Goal: Task Accomplishment & Management: Manage account settings

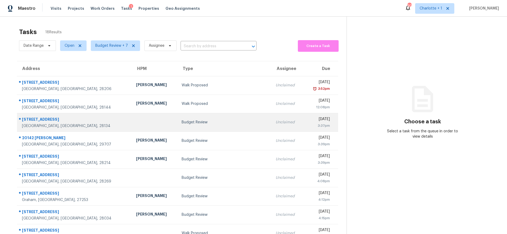
click at [182, 120] on div "Budget Review" at bounding box center [224, 122] width 85 height 5
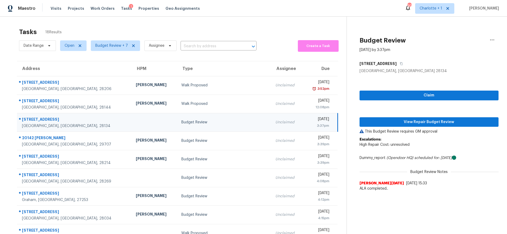
click at [73, 121] on div "12610 Danby Rd" at bounding box center [74, 120] width 105 height 7
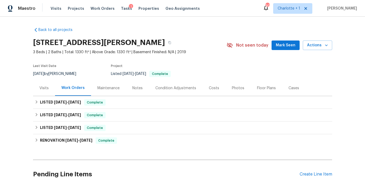
click at [213, 87] on div "Costs" at bounding box center [214, 87] width 10 height 5
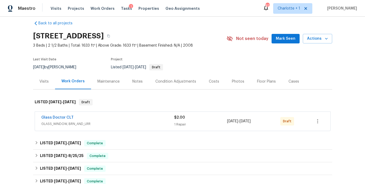
scroll to position [7, 0]
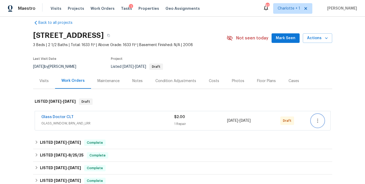
click at [317, 121] on icon "button" at bounding box center [317, 121] width 6 height 6
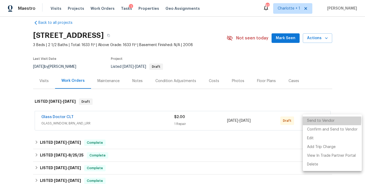
click at [318, 120] on li "Send to Vendor" at bounding box center [332, 120] width 59 height 9
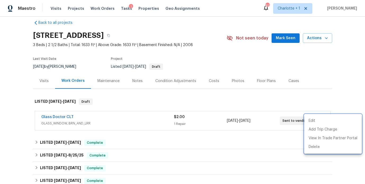
drag, startPoint x: 342, startPoint y: 79, endPoint x: 163, endPoint y: 95, distance: 179.9
click at [341, 80] on div at bounding box center [182, 92] width 365 height 184
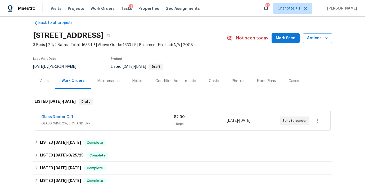
click at [108, 121] on span "GLASS_WINDOW, BRN_AND_LRR" at bounding box center [107, 123] width 133 height 5
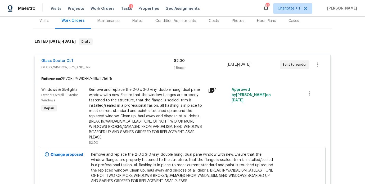
scroll to position [75, 0]
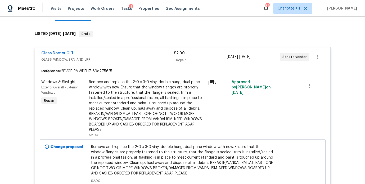
click at [133, 106] on div "Remove and replace the 2-0 x 3-0 vinyl double hung, dual pane window with new. …" at bounding box center [147, 105] width 116 height 53
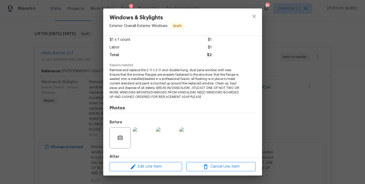
click at [142, 139] on img at bounding box center [143, 137] width 21 height 21
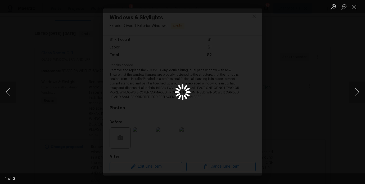
scroll to position [29, 0]
click at [358, 94] on button "Next image" at bounding box center [357, 92] width 16 height 21
click at [8, 91] on button "Previous image" at bounding box center [8, 92] width 16 height 21
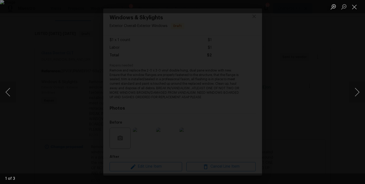
click at [332, 50] on div "Lightbox" at bounding box center [182, 92] width 365 height 184
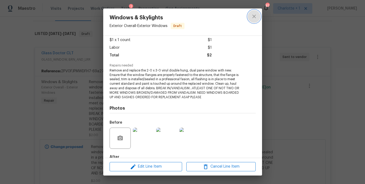
click at [256, 14] on icon "close" at bounding box center [254, 16] width 6 height 6
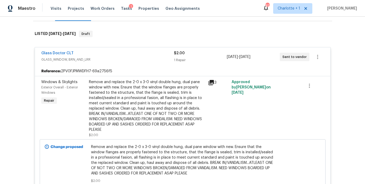
click at [51, 50] on div "Glass Doctor CLT GLASS_WINDOW, BRN_AND_LRR $2.00 1 Repair 9/1/2025 - 9/5/2025 S…" at bounding box center [182, 56] width 295 height 19
click at [55, 55] on span "Glass Doctor CLT" at bounding box center [57, 53] width 32 height 5
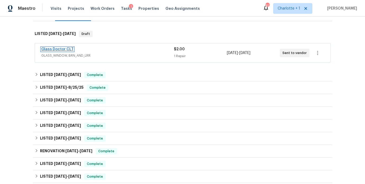
click at [55, 51] on link "Glass Doctor CLT" at bounding box center [57, 49] width 32 height 4
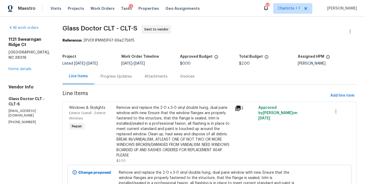
click at [107, 78] on div "Progress Updates" at bounding box center [116, 76] width 31 height 5
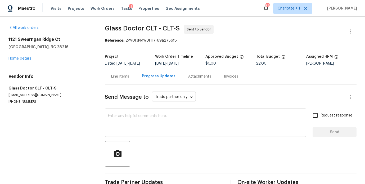
click at [143, 121] on textarea at bounding box center [205, 123] width 195 height 19
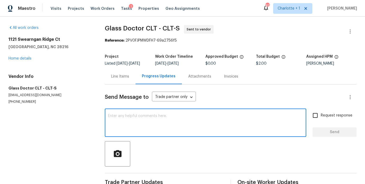
paste textarea "BREAK IN/VANDALISM...ATLEAST ONE OF NOT TWO OR MORE WINDOWS BROKEN/DAMAGED FROM…"
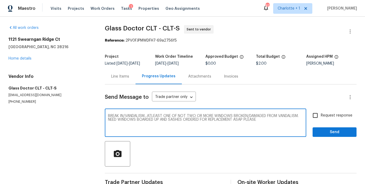
drag, startPoint x: 279, startPoint y: 119, endPoint x: 106, endPoint y: 111, distance: 173.2
click at [105, 111] on div "BREAK IN/VANDALISM...ATLEAST ONE OF NOT TWO OR MORE WINDOWS BROKEN/DAMAGED FROM…" at bounding box center [205, 123] width 201 height 27
click at [194, 129] on textarea "BREAK IN/VANDALISM...ATLEAST ONE OF NOT TWO OR MORE WINDOWS BROKEN/DAMAGED FROM…" at bounding box center [205, 123] width 195 height 19
click at [282, 123] on textarea "BREAK IN/VANDALISM...ATLEAST ONE OF NOT TWO OR MORE WINDOWS BROKEN/DAMAGED FROM…" at bounding box center [205, 123] width 195 height 19
drag, startPoint x: 289, startPoint y: 119, endPoint x: 108, endPoint y: 115, distance: 180.8
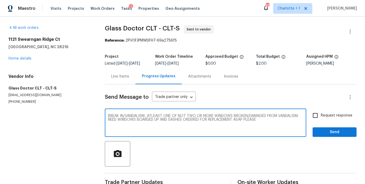
click at [107, 115] on div "BREAK IN/VANDALISM...ATLEAST ONE OF NOT TWO OR MORE WINDOWS BROKEN/DAMAGED FROM…" at bounding box center [205, 123] width 201 height 27
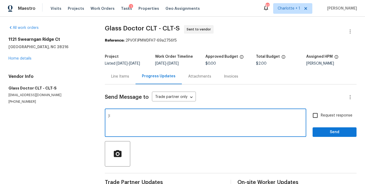
type textarea ")"
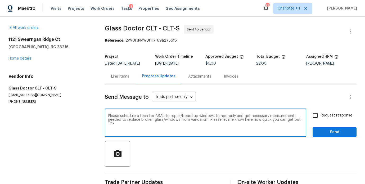
type textarea "Please schedule a tech for ASAP to repair/board up windows temporarily and get …"
click at [314, 117] on input "Request response" at bounding box center [315, 115] width 11 height 11
checkbox input "true"
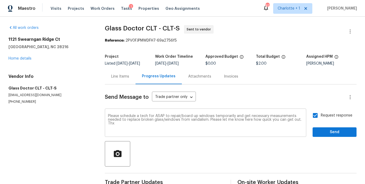
scroll to position [17, 0]
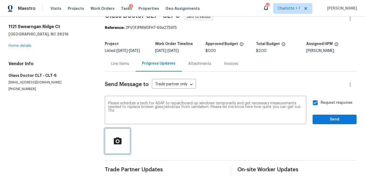
click at [118, 140] on circle "button" at bounding box center [117, 141] width 2 height 2
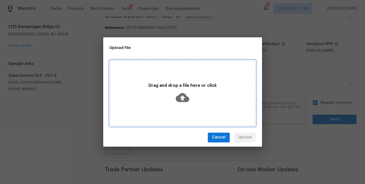
click at [186, 97] on icon at bounding box center [182, 97] width 13 height 9
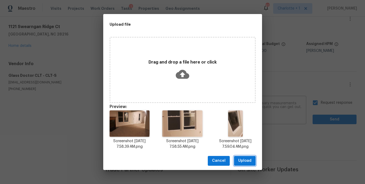
click at [248, 162] on span "Upload" at bounding box center [244, 160] width 13 height 7
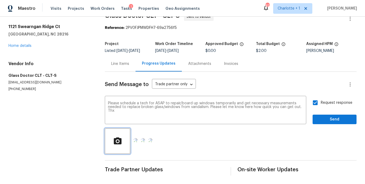
scroll to position [22, 0]
click at [323, 116] on span "Send" at bounding box center [334, 119] width 35 height 7
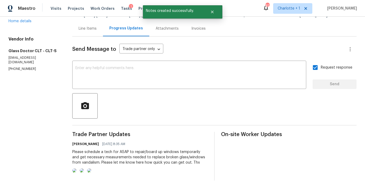
scroll to position [83, 0]
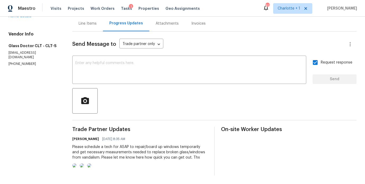
click at [132, 144] on div "Please schedule a tech for ASAP to repair/board up windows temporarily and get …" at bounding box center [140, 152] width 136 height 16
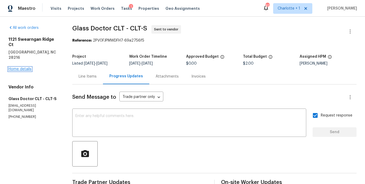
click at [27, 67] on link "Home details" at bounding box center [19, 69] width 23 height 4
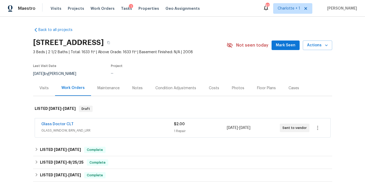
click at [348, 52] on div "Back to all projects 1121 Swearngan Ridge Ct, Charlotte, NC 28216 3 Beds | 2 1/…" at bounding box center [182, 100] width 365 height 167
click at [58, 28] on link "Back to all projects" at bounding box center [58, 29] width 51 height 5
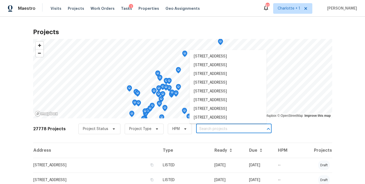
click at [207, 132] on input "text" at bounding box center [226, 129] width 61 height 8
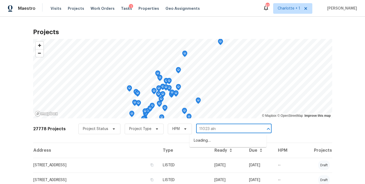
type input "11023 alnw"
click at [213, 143] on li "11023 Alnwick Ct, Charlotte, NC 28262" at bounding box center [227, 140] width 77 height 9
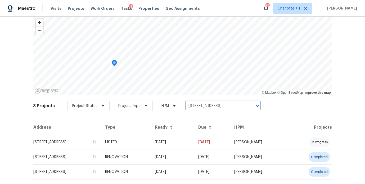
scroll to position [32, 0]
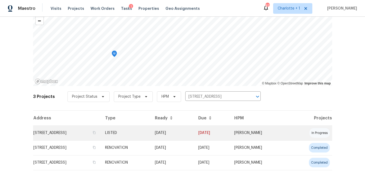
click at [101, 132] on td "11023 Alnwick Ct, Charlotte, NC 28262" at bounding box center [67, 132] width 68 height 15
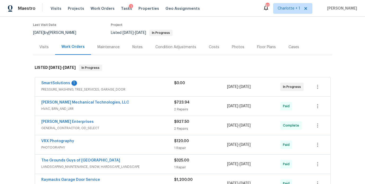
scroll to position [51, 0]
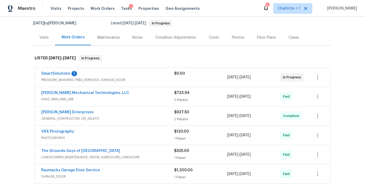
click at [156, 71] on div "SmartSolutions 1" at bounding box center [107, 74] width 133 height 6
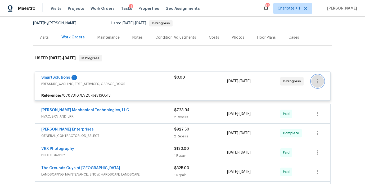
click at [314, 80] on icon "button" at bounding box center [317, 81] width 6 height 6
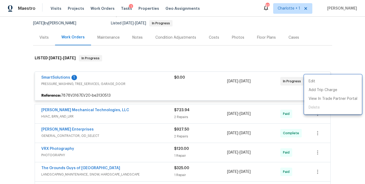
click at [135, 84] on div at bounding box center [182, 92] width 365 height 184
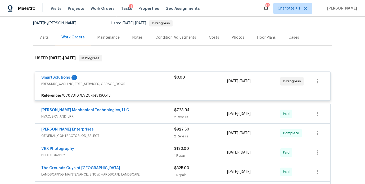
click at [128, 83] on span "PRESSURE_WASHING, TREE_SERVICES, GARAGE_DOOR" at bounding box center [107, 83] width 133 height 5
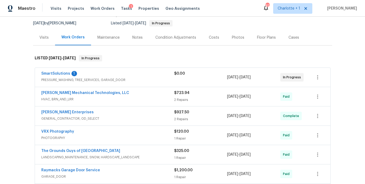
drag, startPoint x: 306, startPoint y: 76, endPoint x: 309, endPoint y: 77, distance: 2.7
click at [306, 76] on div "SmartSolutions 1 PRESSURE_WASHING, TREE_SERVICES, GARAGE_DOOR $0.00 4/23/2025 -…" at bounding box center [176, 77] width 270 height 13
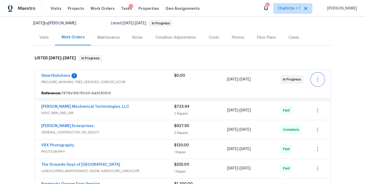
click at [315, 77] on button "button" at bounding box center [317, 79] width 13 height 13
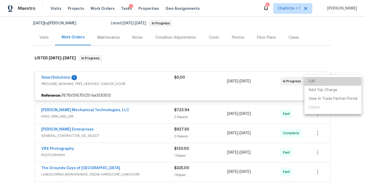
click at [315, 82] on li "Edit" at bounding box center [332, 81] width 57 height 9
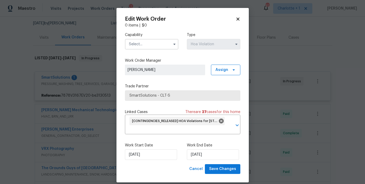
scroll to position [6, 0]
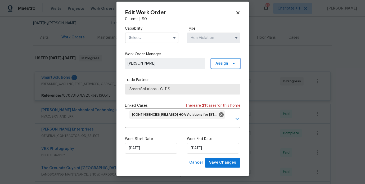
click at [229, 66] on span "Assign" at bounding box center [225, 63] width 29 height 11
click at [236, 11] on icon at bounding box center [238, 12] width 5 height 5
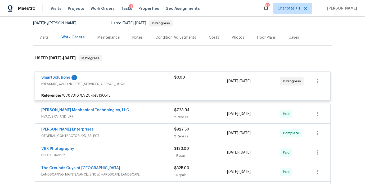
scroll to position [0, 0]
click at [141, 81] on div "SmartSolutions 1" at bounding box center [107, 78] width 133 height 6
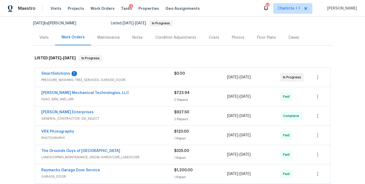
click at [148, 90] on div "Johnson's Mechanical Technologies, LLC HVAC, BRN_AND_LRR $723.94 2 Repairs 6/18…" at bounding box center [182, 96] width 295 height 19
click at [88, 82] on span "PRESSURE_WASHING, TREE_SERVICES, GARAGE_DOOR" at bounding box center [107, 79] width 133 height 5
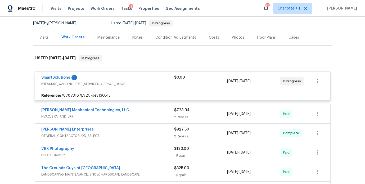
click at [55, 85] on span "PRESSURE_WASHING, TREE_SERVICES, GARAGE_DOOR" at bounding box center [107, 83] width 133 height 5
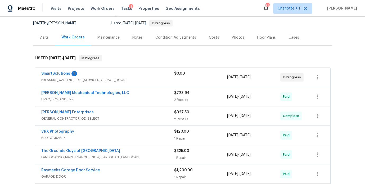
click at [53, 75] on span "SmartSolutions" at bounding box center [55, 73] width 29 height 5
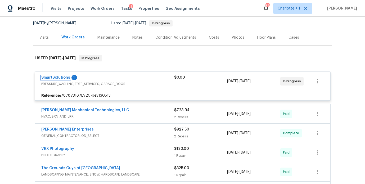
click at [55, 76] on link "SmartSolutions" at bounding box center [55, 78] width 29 height 4
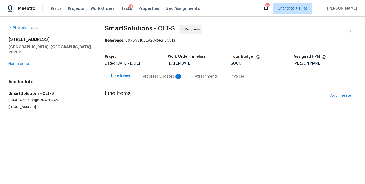
click at [159, 75] on div "Progress Updates 1" at bounding box center [162, 76] width 39 height 5
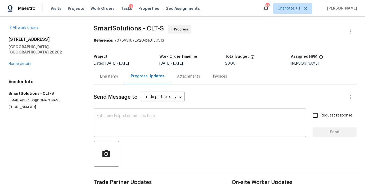
drag, startPoint x: 113, startPoint y: 77, endPoint x: 67, endPoint y: 75, distance: 46.1
click at [112, 77] on div "Line Items" at bounding box center [109, 76] width 18 height 5
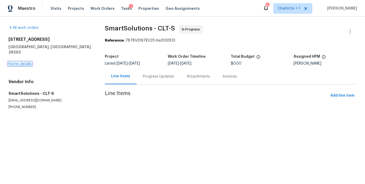
click at [19, 62] on link "Home details" at bounding box center [19, 64] width 23 height 4
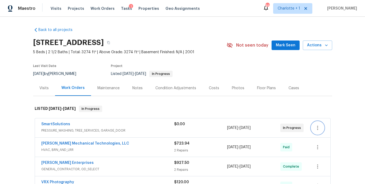
click at [312, 129] on button "button" at bounding box center [317, 127] width 13 height 13
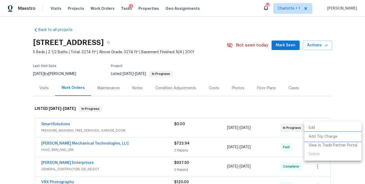
click at [317, 134] on li "Add Trip Charge" at bounding box center [332, 136] width 57 height 9
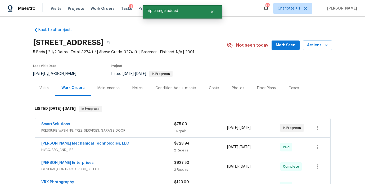
click at [115, 128] on div "SmartSolutions PRESSURE_WASHING, TREE_SERVICES, GARAGE_DOOR" at bounding box center [107, 127] width 133 height 12
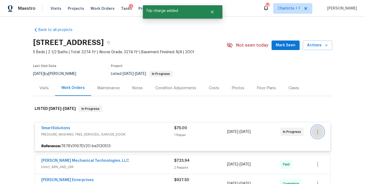
click at [317, 129] on icon "button" at bounding box center [317, 132] width 6 height 6
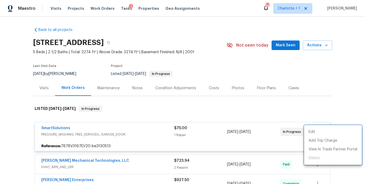
drag, startPoint x: 123, startPoint y: 136, endPoint x: 94, endPoint y: 134, distance: 29.0
click at [119, 137] on div at bounding box center [182, 92] width 365 height 184
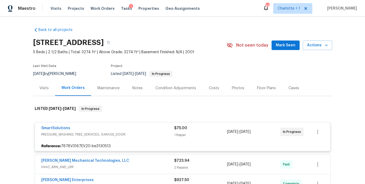
click at [49, 125] on div "SmartSolutions PRESSURE_WASHING, TREE_SERVICES, GARAGE_DOOR $75.00 1 Repair 4/2…" at bounding box center [182, 131] width 295 height 19
click at [48, 128] on link "SmartSolutions" at bounding box center [55, 128] width 29 height 4
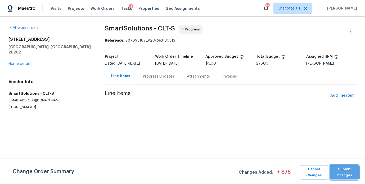
click at [345, 168] on span "Submit Changes" at bounding box center [344, 172] width 23 height 12
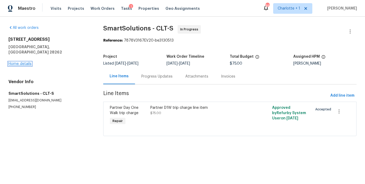
click at [24, 62] on link "Home details" at bounding box center [19, 64] width 23 height 4
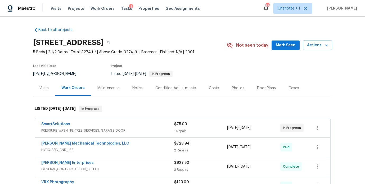
click at [155, 127] on div "SmartSolutions" at bounding box center [107, 124] width 133 height 6
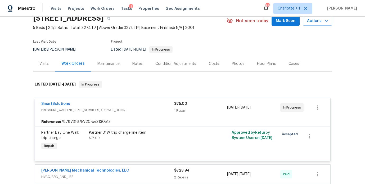
scroll to position [25, 0]
click at [317, 107] on icon "button" at bounding box center [317, 107] width 1 height 4
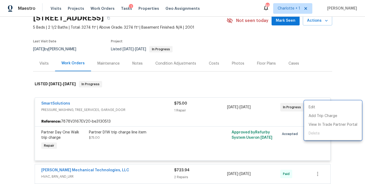
drag, startPoint x: 281, startPoint y: 142, endPoint x: 288, endPoint y: 142, distance: 7.1
click at [281, 142] on div at bounding box center [182, 92] width 365 height 184
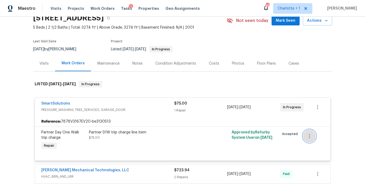
click at [306, 133] on icon "button" at bounding box center [309, 136] width 6 height 6
click at [308, 137] on li "Cancel" at bounding box center [311, 136] width 20 height 9
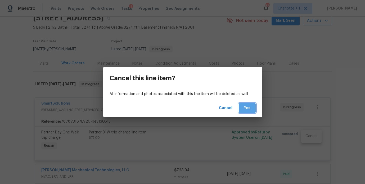
click at [251, 108] on span "Yes" at bounding box center [247, 108] width 8 height 7
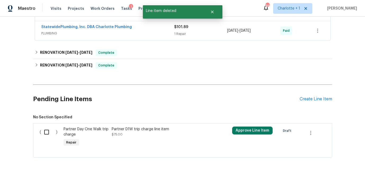
scroll to position [300, 0]
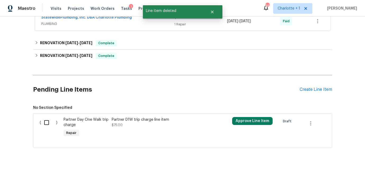
click at [44, 122] on input "checkbox" at bounding box center [48, 122] width 15 height 11
checkbox input "true"
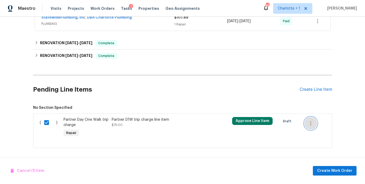
click at [309, 122] on icon "button" at bounding box center [311, 123] width 6 height 6
click at [311, 121] on li "Cancel" at bounding box center [313, 123] width 20 height 9
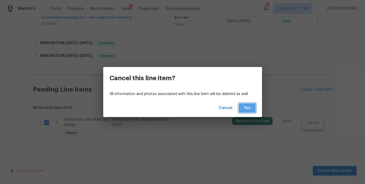
click at [241, 109] on button "Yes" at bounding box center [247, 108] width 17 height 10
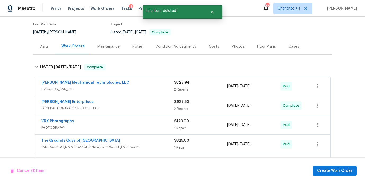
scroll to position [47, 0]
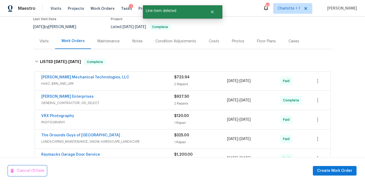
click at [34, 169] on span "Cancel (1) Item" at bounding box center [28, 171] width 34 height 7
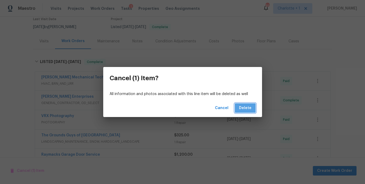
click at [247, 104] on button "Delete" at bounding box center [245, 108] width 21 height 10
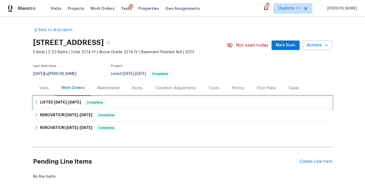
click at [56, 105] on h6 "LISTED 3/19/25 - 8/22/25" at bounding box center [60, 102] width 41 height 6
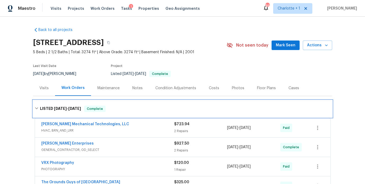
click at [60, 107] on span "3/19/25" at bounding box center [60, 109] width 13 height 4
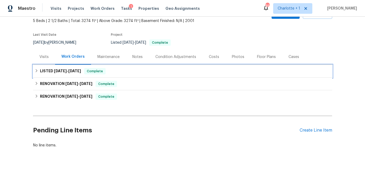
scroll to position [33, 0]
click at [62, 69] on span "3/19/25" at bounding box center [60, 71] width 13 height 4
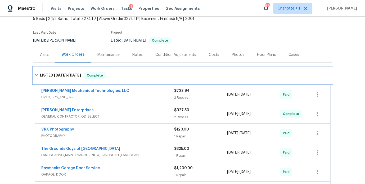
click at [61, 73] on span "3/19/25" at bounding box center [60, 75] width 13 height 4
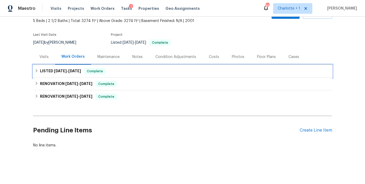
scroll to position [0, 0]
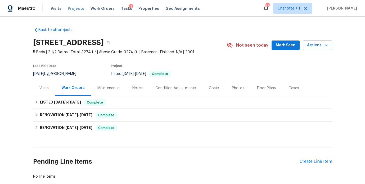
click at [71, 6] on span "Projects" at bounding box center [76, 8] width 16 height 5
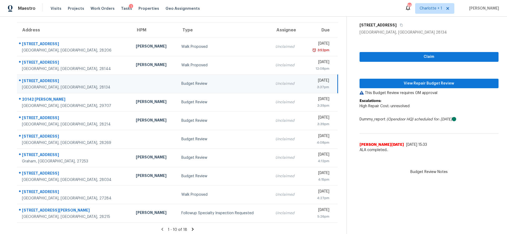
scroll to position [45, 0]
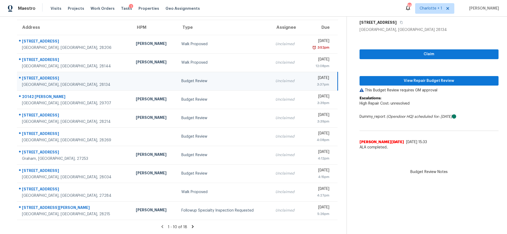
click at [181, 79] on div "Budget Review" at bounding box center [223, 81] width 85 height 5
click at [132, 73] on td at bounding box center [155, 81] width 46 height 19
click at [422, 78] on span "View Repair Budget Review" at bounding box center [429, 81] width 131 height 7
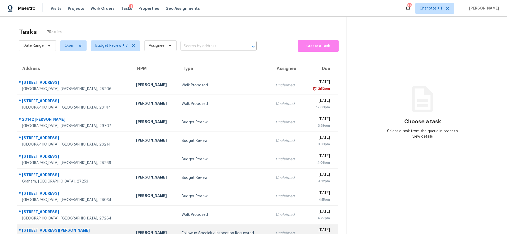
scroll to position [45, 0]
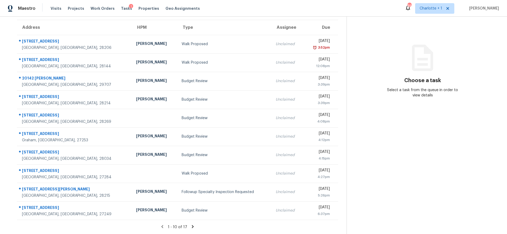
click at [190, 225] on icon at bounding box center [192, 227] width 5 height 5
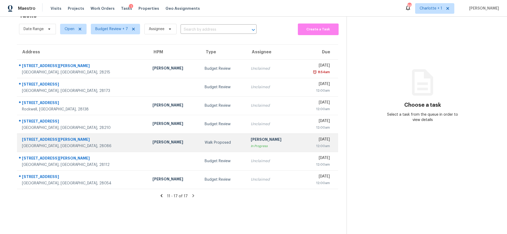
click at [106, 137] on td "[STREET_ADDRESS][PERSON_NAME]" at bounding box center [82, 143] width 131 height 19
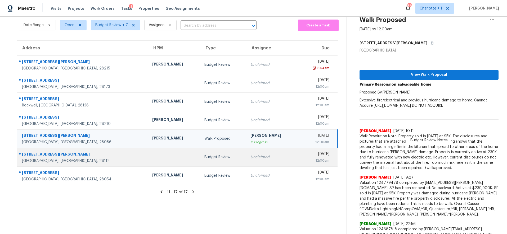
scroll to position [45, 0]
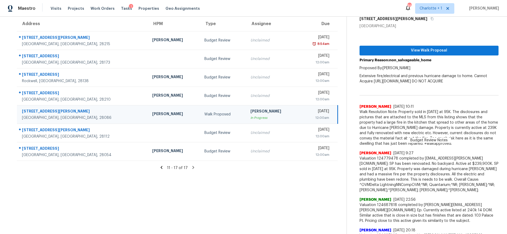
click at [204, 116] on div "Walk Proposed" at bounding box center [223, 114] width 38 height 5
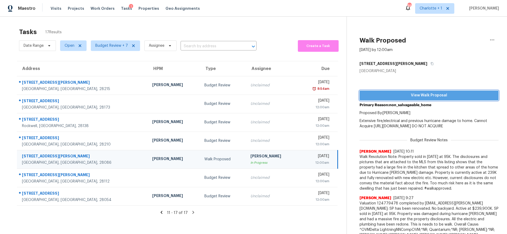
click at [436, 94] on span "View Walk Proposal" at bounding box center [429, 95] width 131 height 7
click at [302, 165] on div "12:00am" at bounding box center [315, 162] width 26 height 5
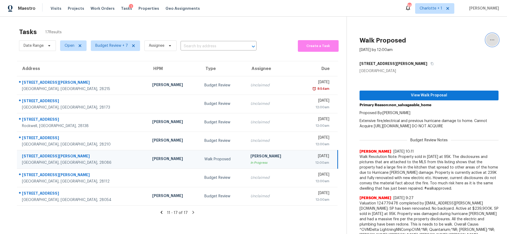
click at [490, 40] on icon "button" at bounding box center [492, 39] width 4 height 1
click at [452, 40] on div "Unclaim this task" at bounding box center [457, 40] width 41 height 5
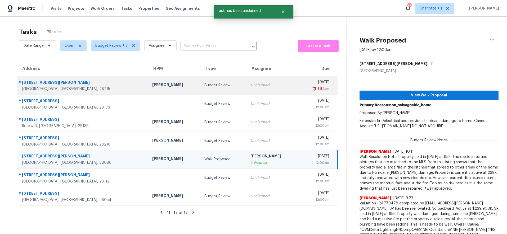
click at [104, 87] on td "11013 Dulin Creek Blvd Charlotte, NC, 28215" at bounding box center [82, 85] width 131 height 19
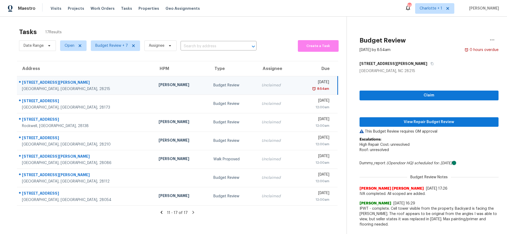
click at [209, 80] on td "Budget Review" at bounding box center [233, 85] width 48 height 19
click at [406, 121] on span "View Repair Budget Review" at bounding box center [429, 122] width 131 height 7
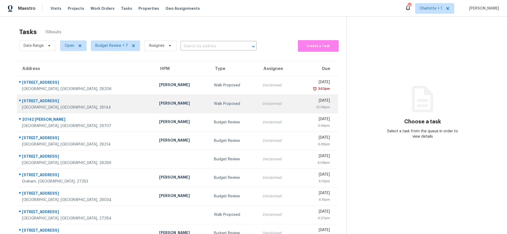
scroll to position [19, 0]
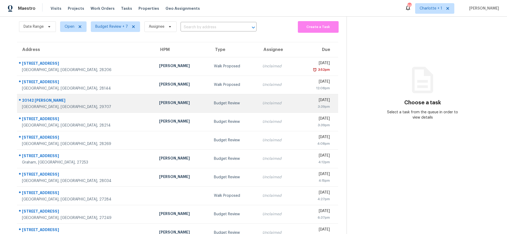
click at [159, 104] on div "Matthew Barnhart" at bounding box center [182, 103] width 46 height 7
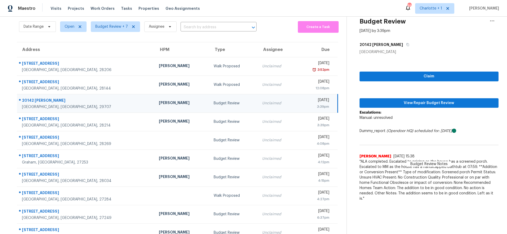
click at [159, 103] on div "Matthew Barnhart" at bounding box center [182, 103] width 46 height 7
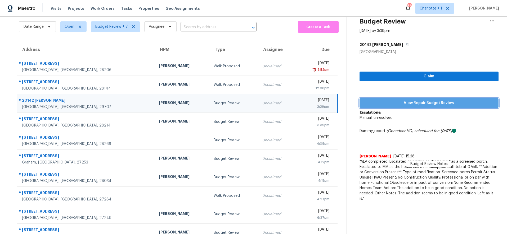
drag, startPoint x: 392, startPoint y: 103, endPoint x: 379, endPoint y: 106, distance: 14.1
click at [392, 103] on span "View Repair Budget Review" at bounding box center [429, 103] width 131 height 7
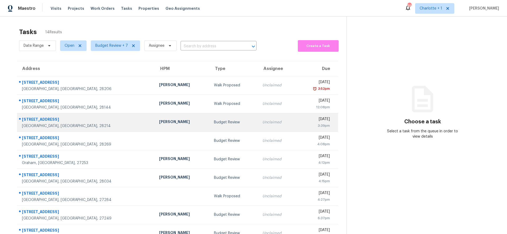
click at [214, 123] on div "Budget Review" at bounding box center [234, 122] width 40 height 5
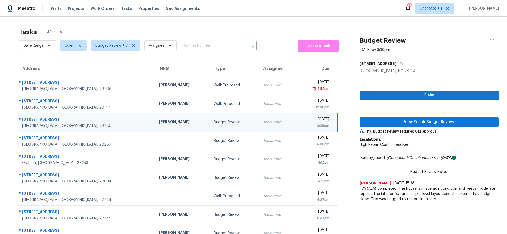
click at [85, 120] on div "[STREET_ADDRESS]" at bounding box center [86, 120] width 128 height 7
click at [395, 122] on span "View Repair Budget Review" at bounding box center [429, 122] width 131 height 7
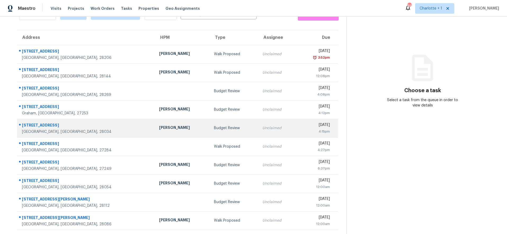
scroll to position [45, 0]
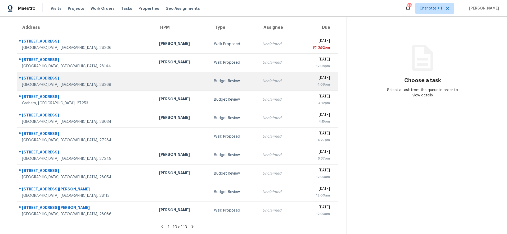
click at [210, 83] on td "Budget Review" at bounding box center [234, 81] width 48 height 19
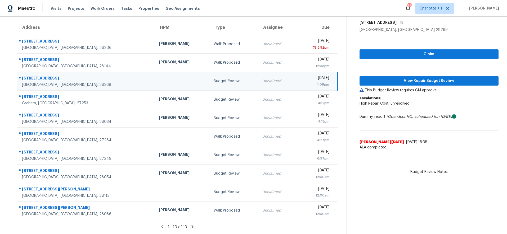
click at [93, 82] on div "Charlotte, NC, 28269" at bounding box center [86, 84] width 128 height 5
click at [397, 78] on span "View Repair Budget Review" at bounding box center [429, 81] width 131 height 7
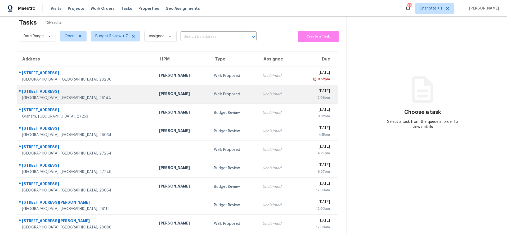
scroll to position [15, 0]
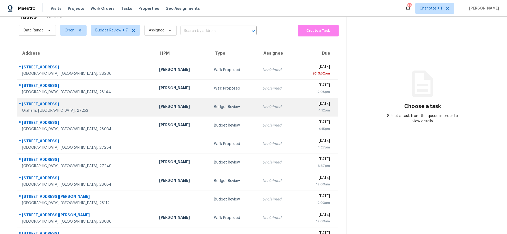
click at [159, 110] on div "[PERSON_NAME]" at bounding box center [182, 107] width 46 height 7
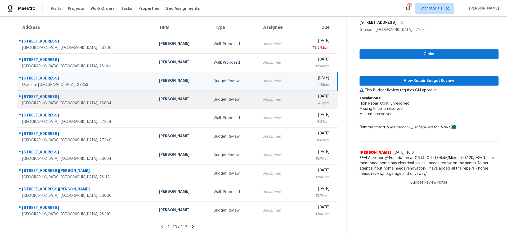
scroll to position [45, 0]
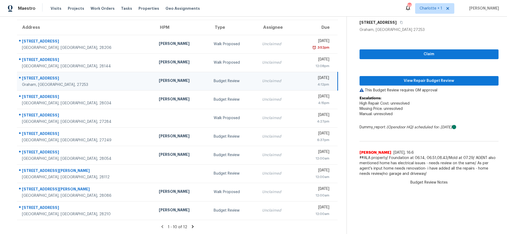
click at [189, 220] on section "Tasks 12 Results Date Range Open Budget Review + 7 Assignee ​ Create a Task Add…" at bounding box center [177, 109] width 338 height 251
click at [159, 78] on div "[PERSON_NAME]" at bounding box center [182, 81] width 46 height 7
drag, startPoint x: 87, startPoint y: 82, endPoint x: 90, endPoint y: 82, distance: 2.9
click at [87, 82] on div "Graham, NC, 27253" at bounding box center [86, 84] width 128 height 5
click at [425, 78] on span "View Repair Budget Review" at bounding box center [429, 81] width 131 height 7
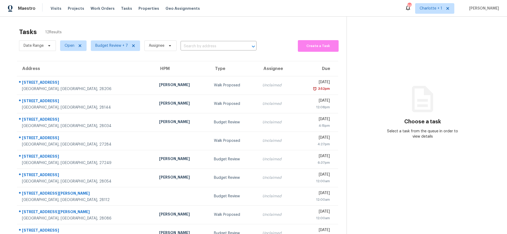
click at [68, 18] on div "Tasks 12 Results Date Range Open Budget Review + 7 Assignee ​ Create a Task Add…" at bounding box center [253, 146] width 507 height 259
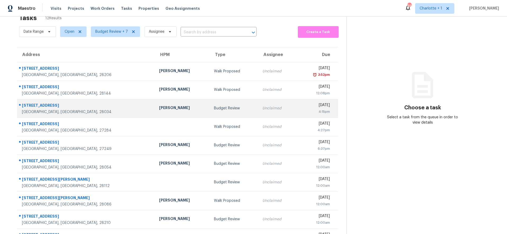
click at [214, 106] on div "Budget Review" at bounding box center [234, 108] width 40 height 5
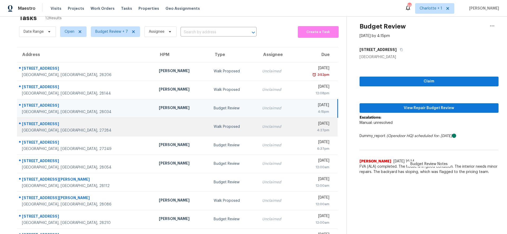
click at [155, 130] on td at bounding box center [182, 127] width 55 height 19
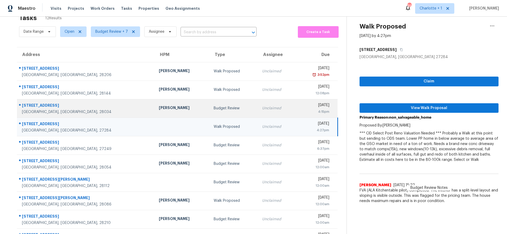
click at [159, 106] on div "[PERSON_NAME]" at bounding box center [182, 108] width 46 height 7
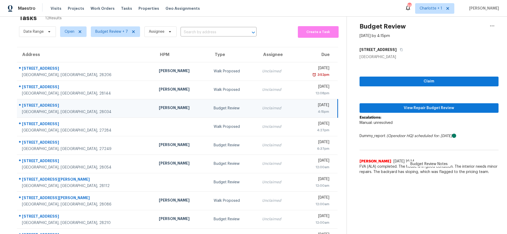
click at [98, 103] on div "2675 Idared Dr" at bounding box center [86, 106] width 128 height 7
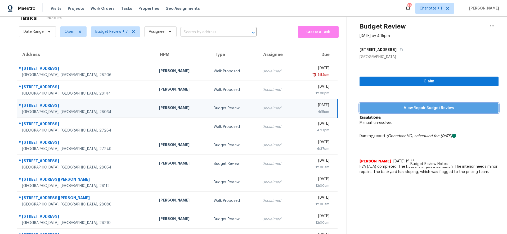
click at [398, 108] on span "View Repair Budget Review" at bounding box center [429, 108] width 131 height 7
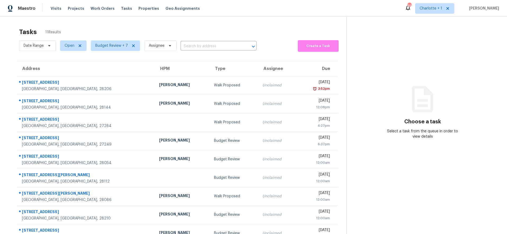
scroll to position [45, 0]
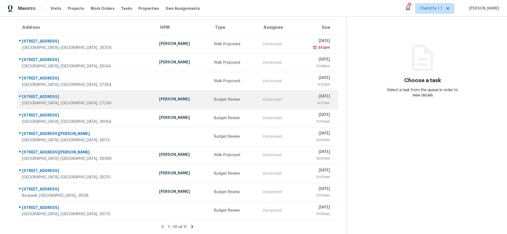
click at [161, 93] on td "[PERSON_NAME]" at bounding box center [182, 100] width 55 height 19
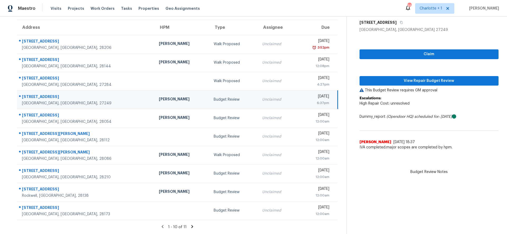
click at [86, 94] on div "[STREET_ADDRESS]" at bounding box center [86, 97] width 128 height 7
click at [394, 79] on span "View Repair Budget Review" at bounding box center [429, 81] width 131 height 7
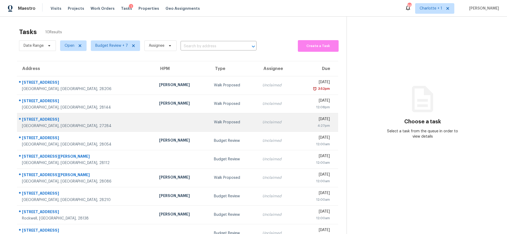
scroll to position [35, 0]
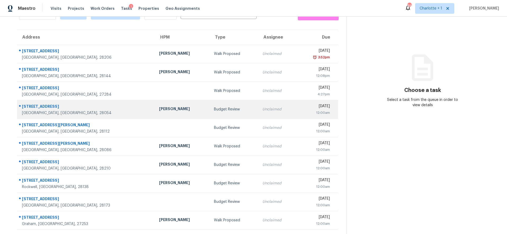
click at [159, 106] on div "[PERSON_NAME]" at bounding box center [182, 109] width 46 height 7
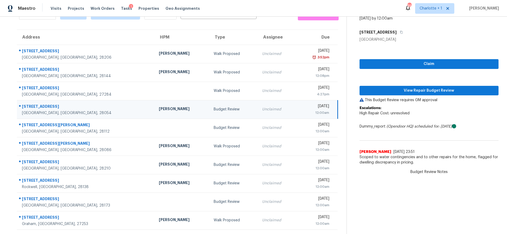
click at [155, 100] on td "[PERSON_NAME]" at bounding box center [182, 109] width 55 height 19
click at [425, 88] on span "View Repair Budget Review" at bounding box center [429, 91] width 131 height 7
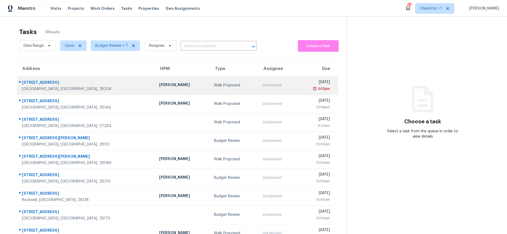
scroll to position [21, 0]
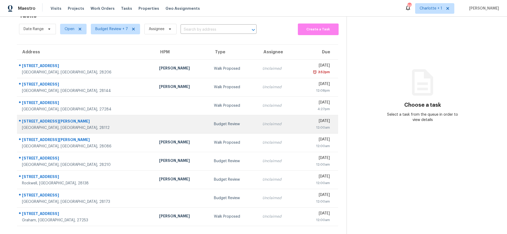
click at [214, 122] on div "Budget Review" at bounding box center [234, 124] width 40 height 5
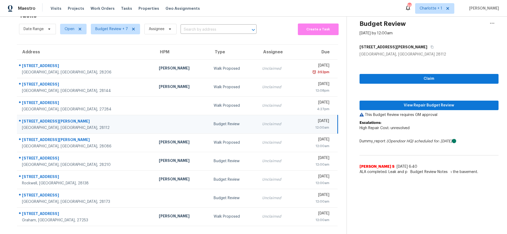
click at [155, 118] on td at bounding box center [182, 124] width 55 height 19
click at [408, 102] on span "View Repair Budget Review" at bounding box center [429, 105] width 131 height 7
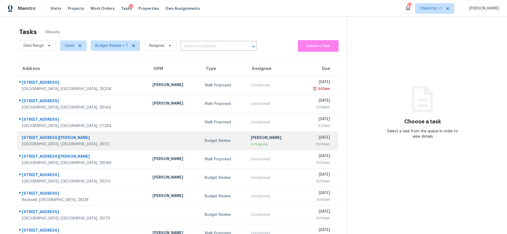
click at [148, 138] on td at bounding box center [174, 141] width 52 height 19
